Goal: Check status

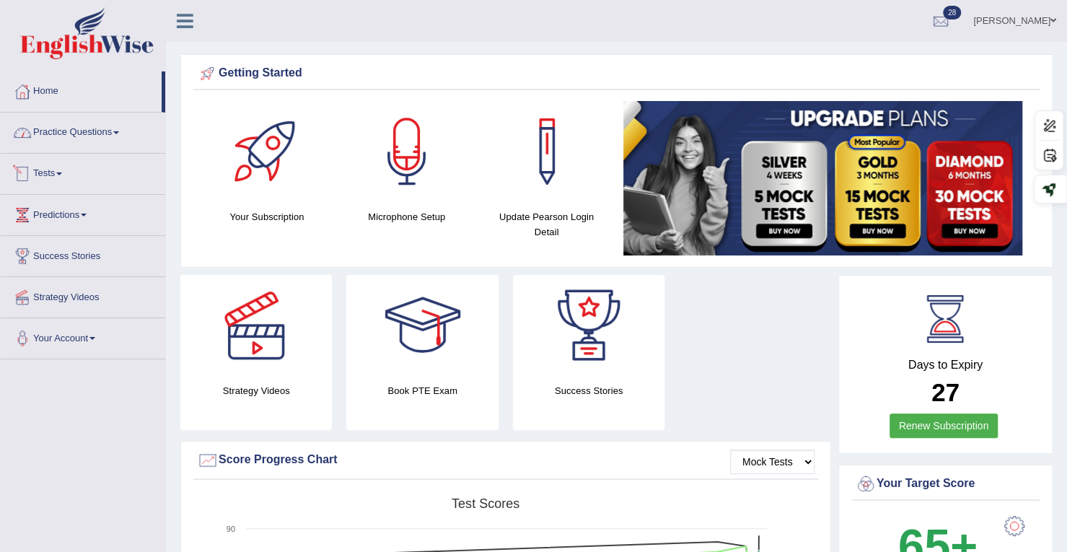
click at [59, 170] on link "Tests" at bounding box center [83, 172] width 164 height 36
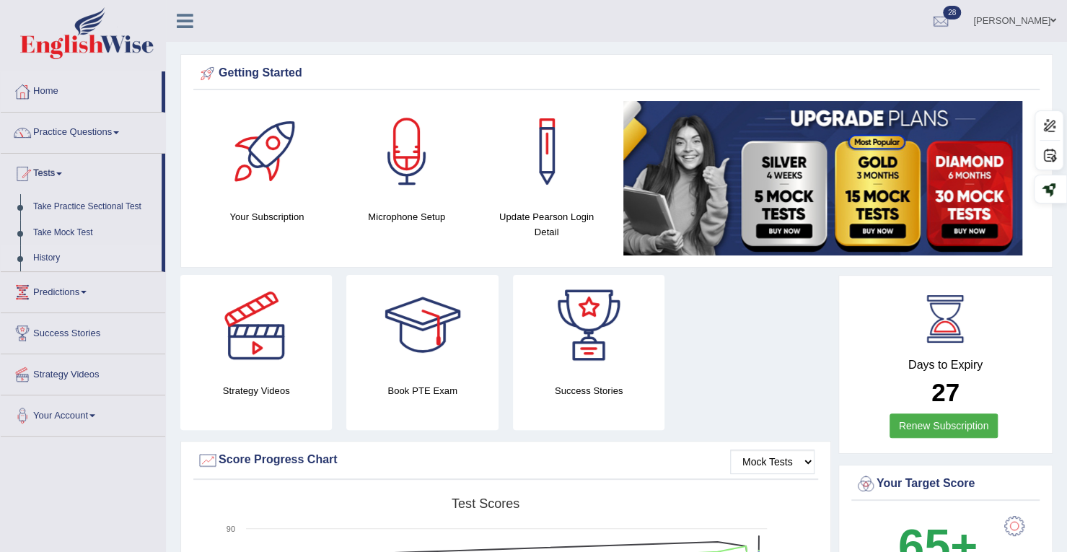
click at [45, 256] on link "History" at bounding box center [94, 258] width 135 height 26
